Goal: Transaction & Acquisition: Purchase product/service

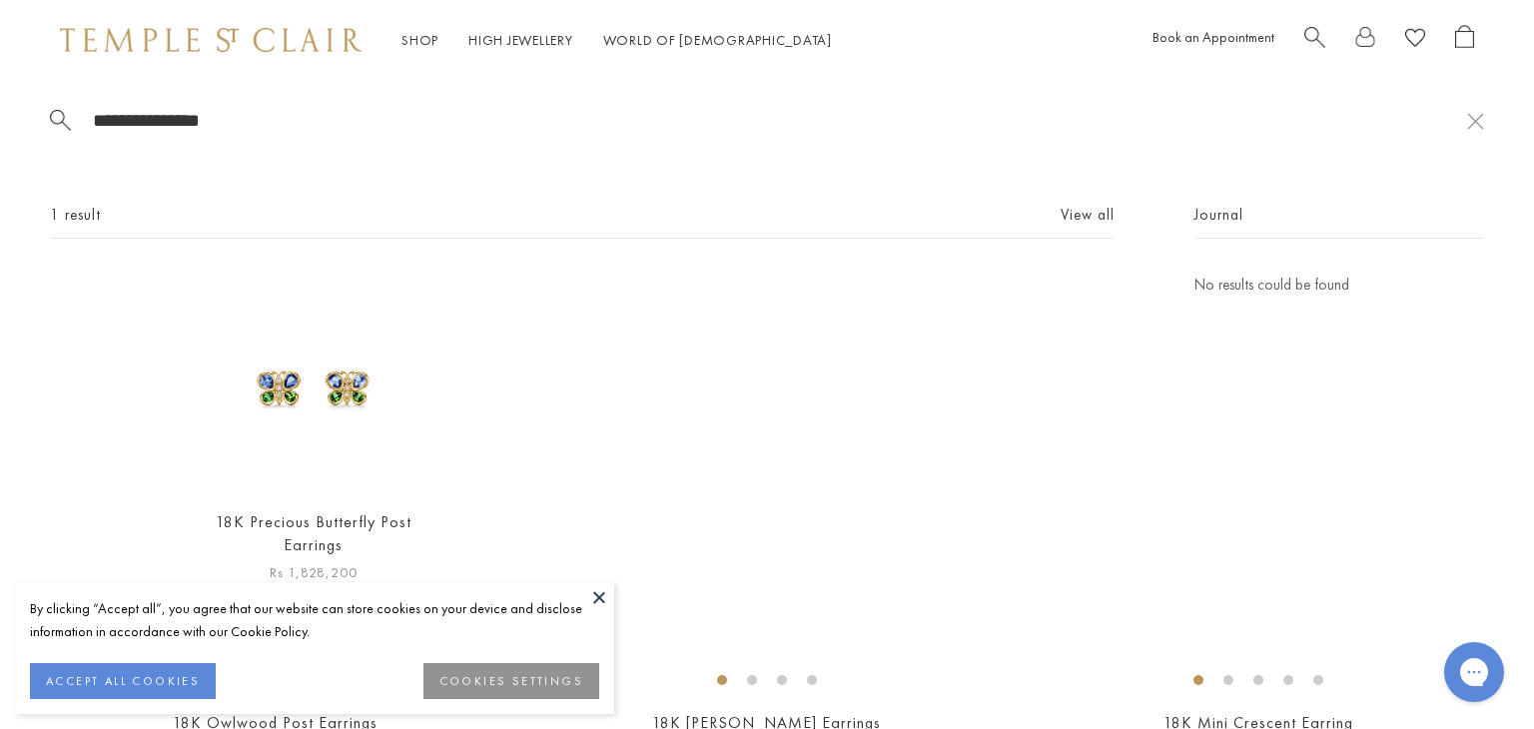
type input "**********"
drag, startPoint x: 320, startPoint y: 400, endPoint x: 722, endPoint y: 427, distance: 403.4
click at [722, 427] on div "18K Precious Butterfly Post Earrings Rs 1,828,200" at bounding box center [582, 429] width 957 height 313
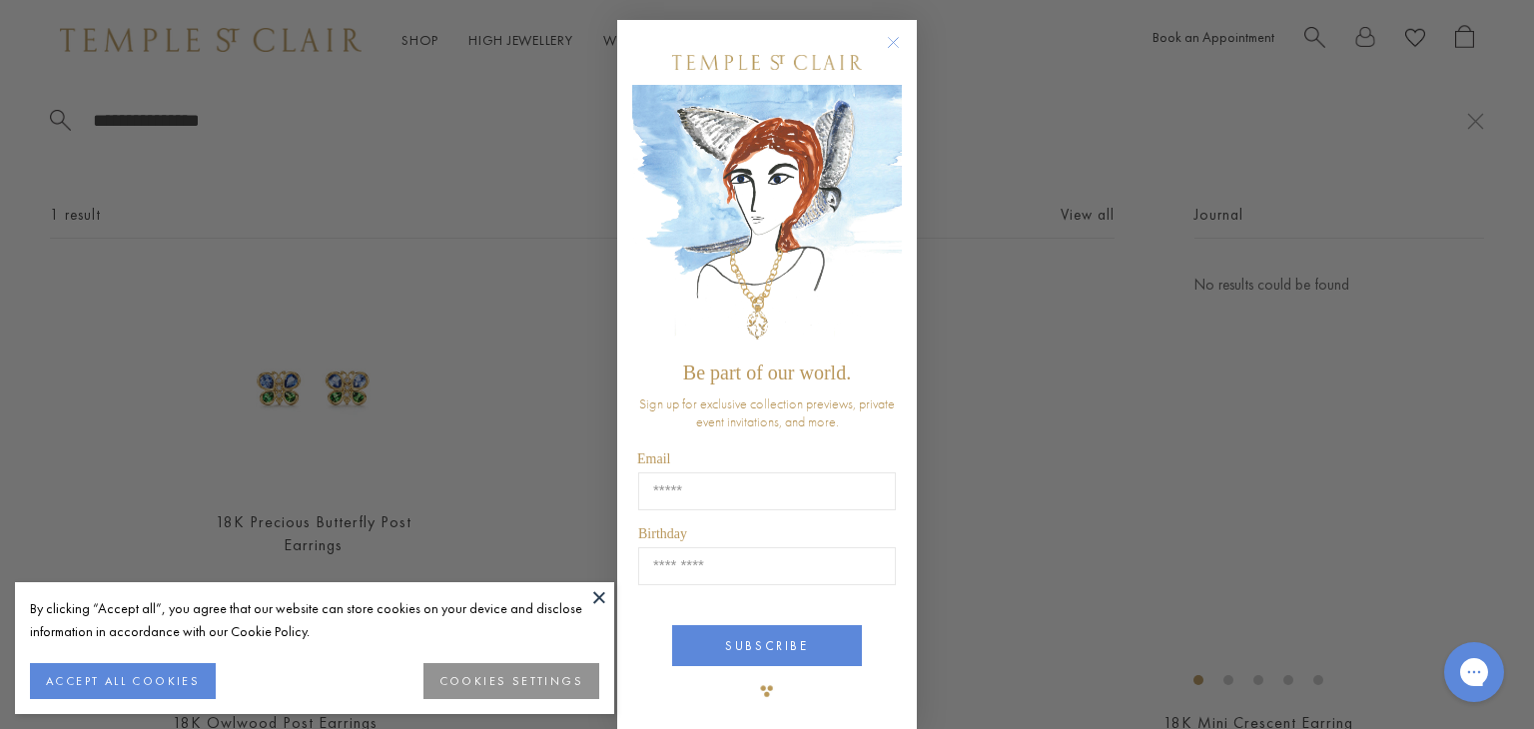
click at [584, 600] on button at bounding box center [599, 597] width 30 height 30
click at [597, 596] on div "Close dialog Be part of our world. Sign up for exclusive collection previews, p…" at bounding box center [767, 364] width 340 height 729
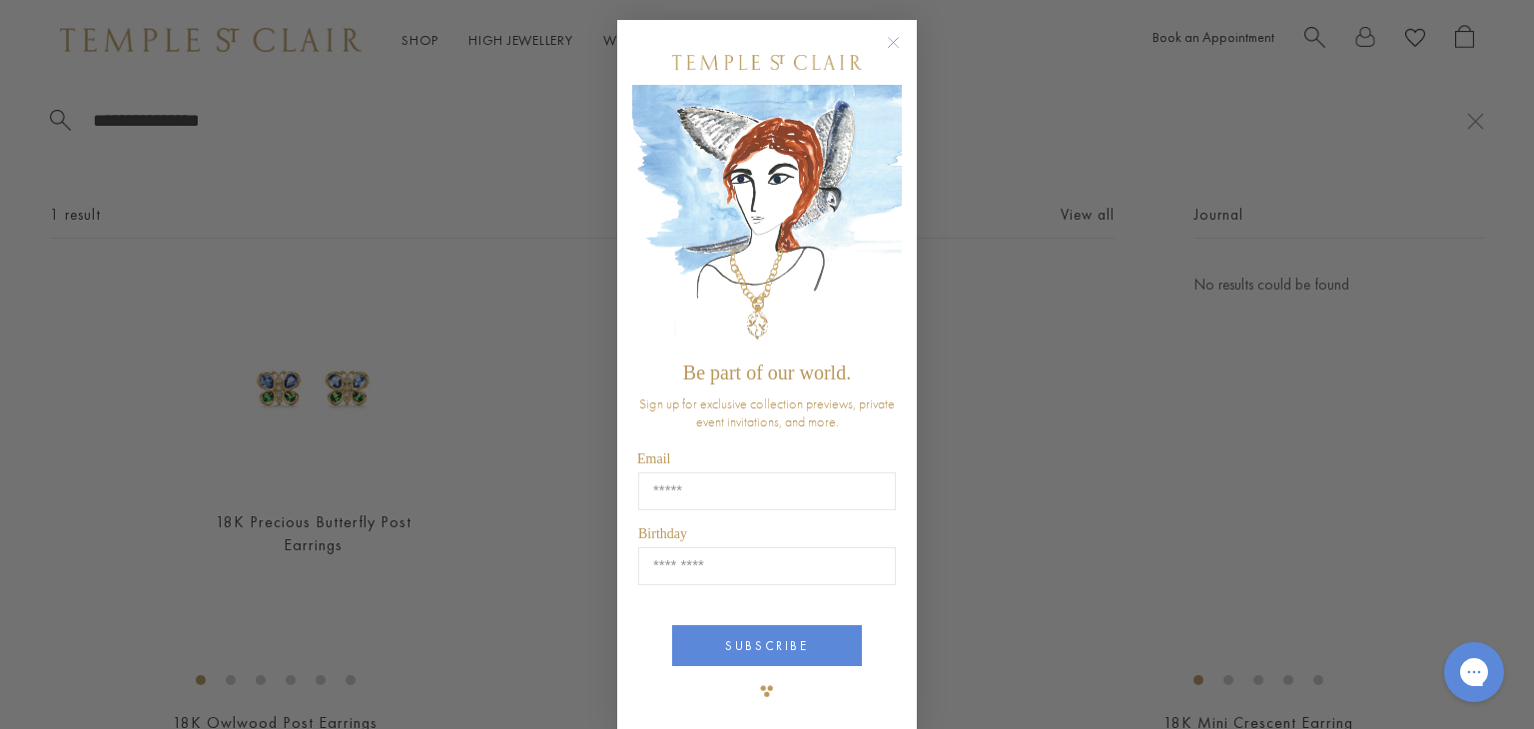
click at [882, 39] on circle "Close dialog" at bounding box center [894, 43] width 24 height 24
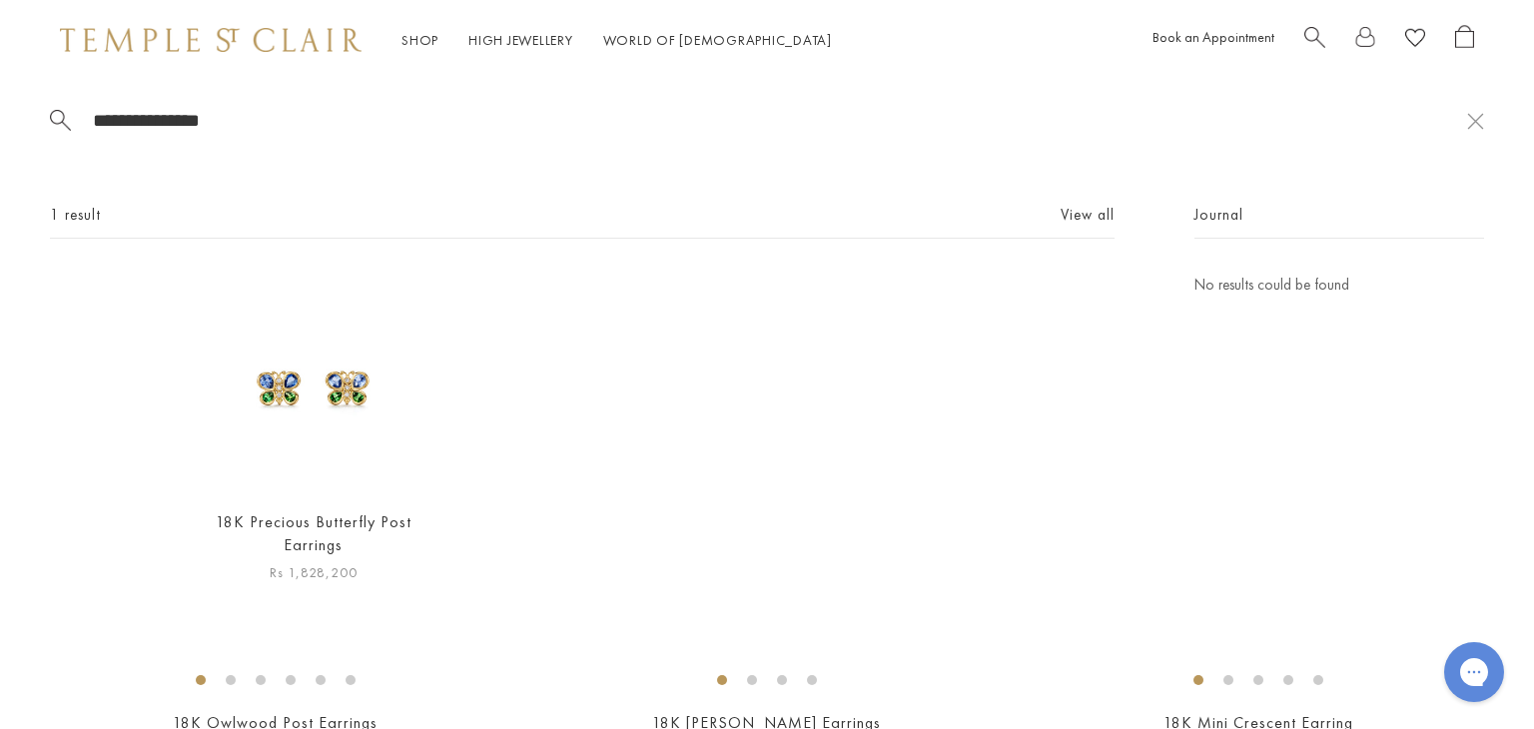
click at [314, 379] on img at bounding box center [313, 382] width 219 height 219
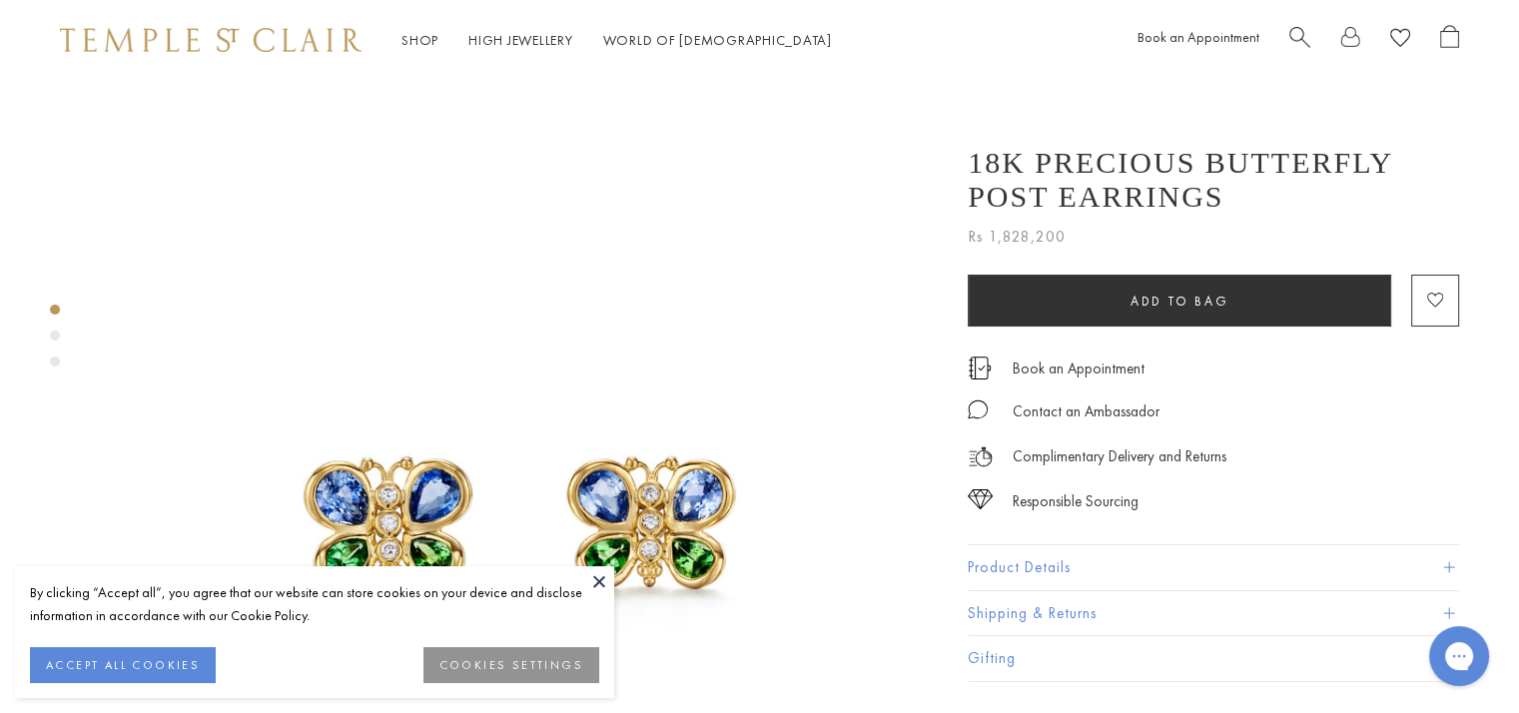
click at [595, 581] on button at bounding box center [599, 581] width 30 height 30
